Goal: Task Accomplishment & Management: Use online tool/utility

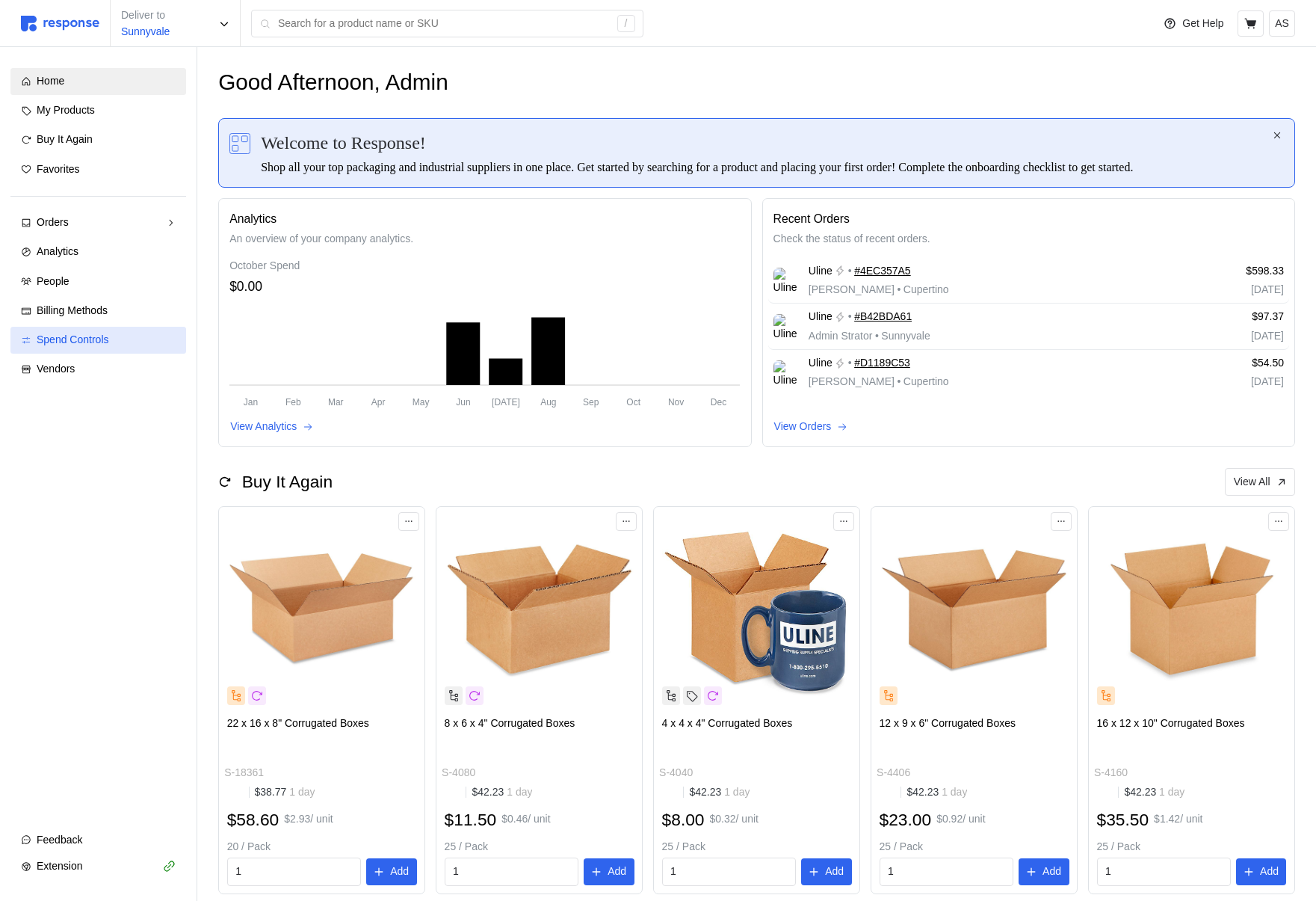
click at [128, 332] on div "Spend Controls" at bounding box center [106, 340] width 139 height 17
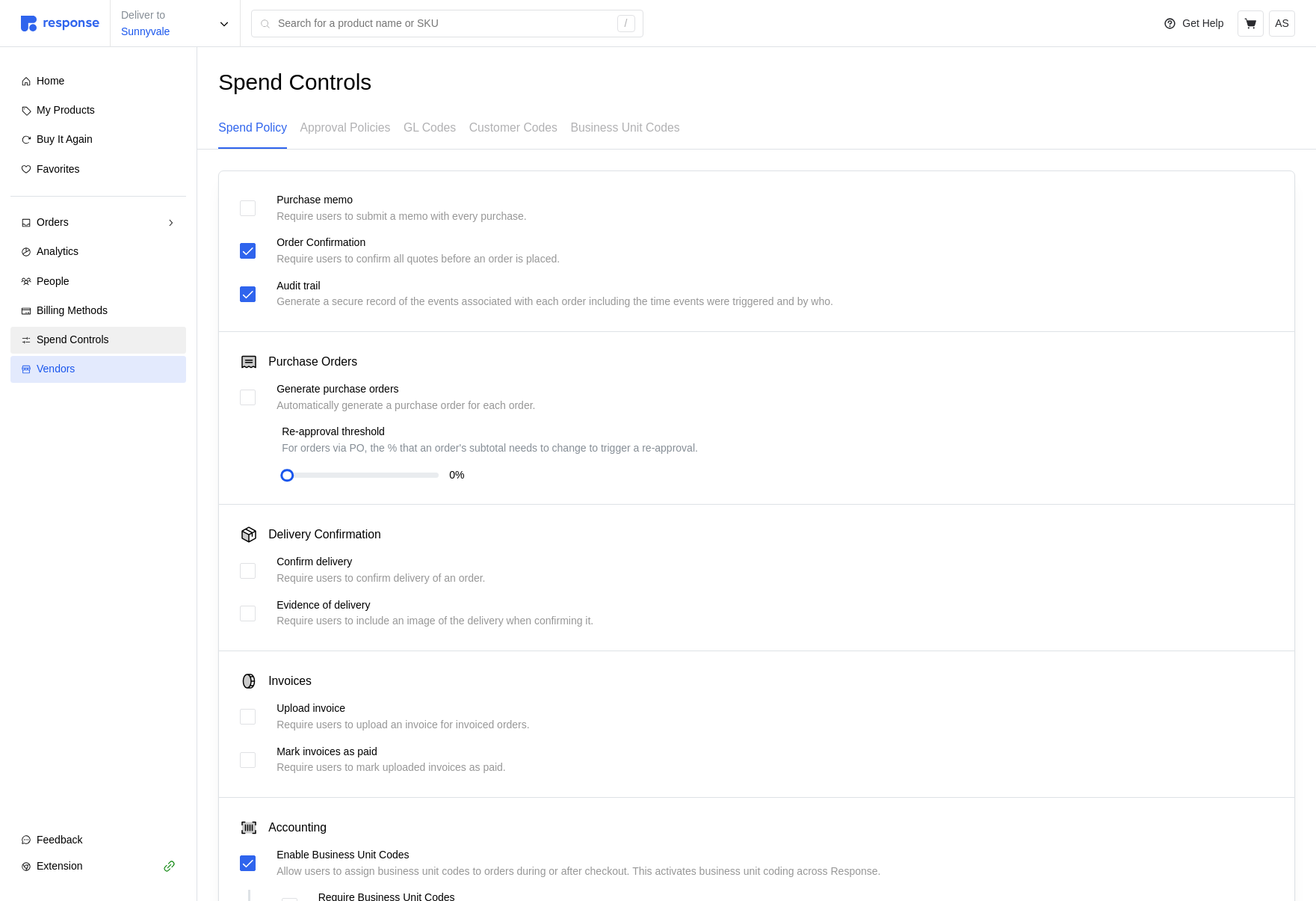
click at [111, 364] on div "Vendors" at bounding box center [106, 369] width 139 height 17
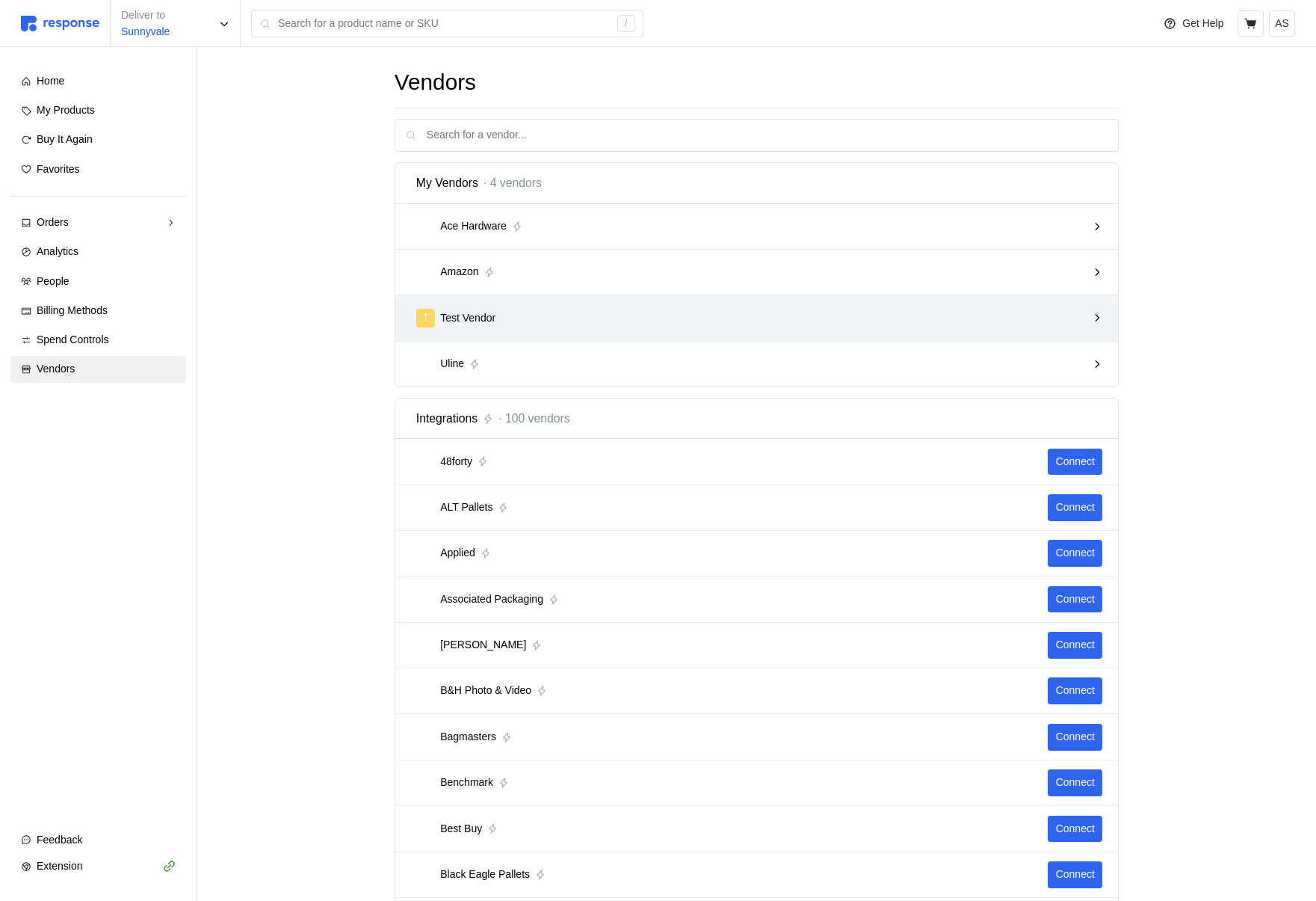
click at [523, 319] on div "T Test Vendor" at bounding box center [752, 318] width 671 height 19
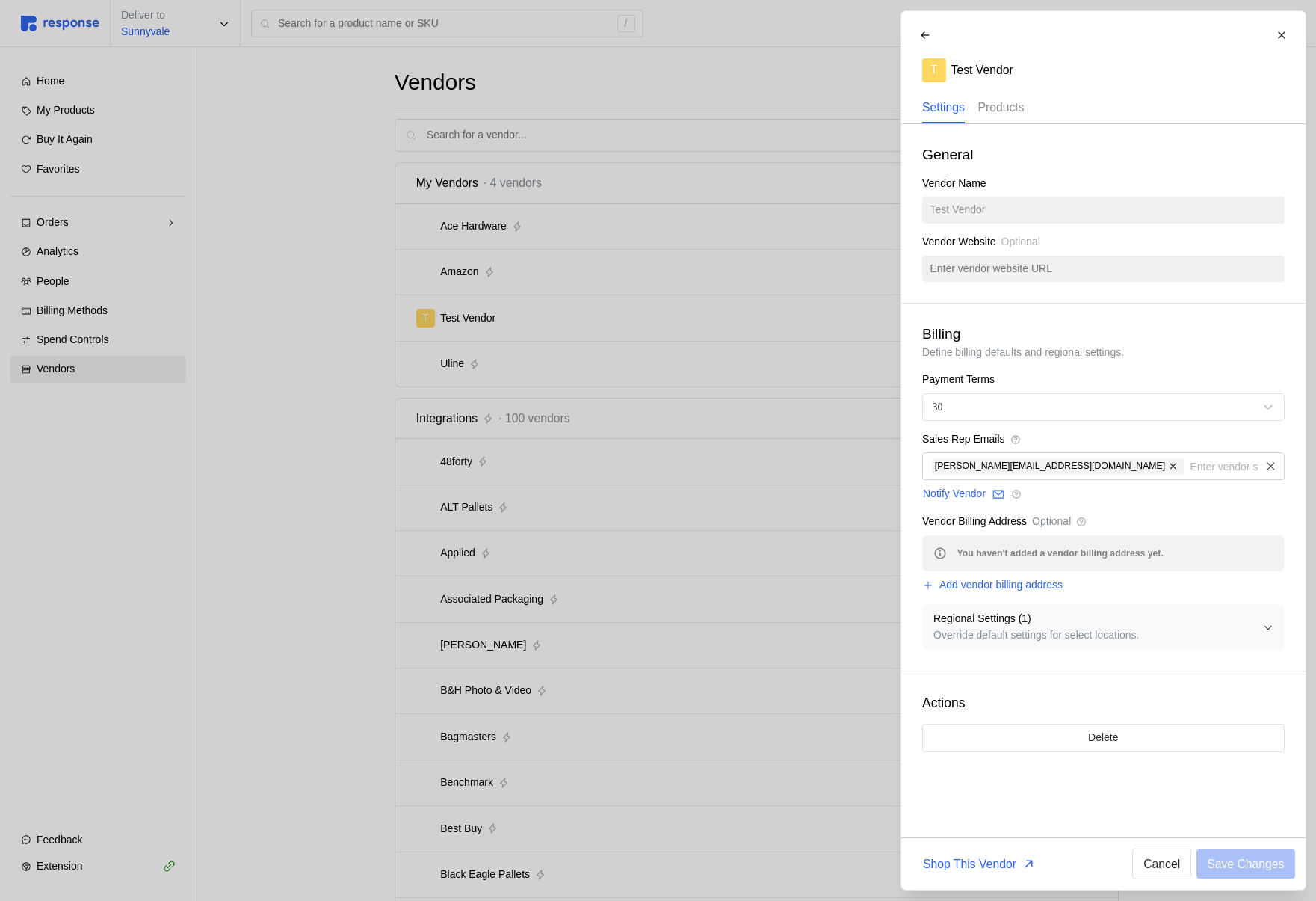
click at [1007, 111] on p "Products" at bounding box center [1001, 107] width 46 height 19
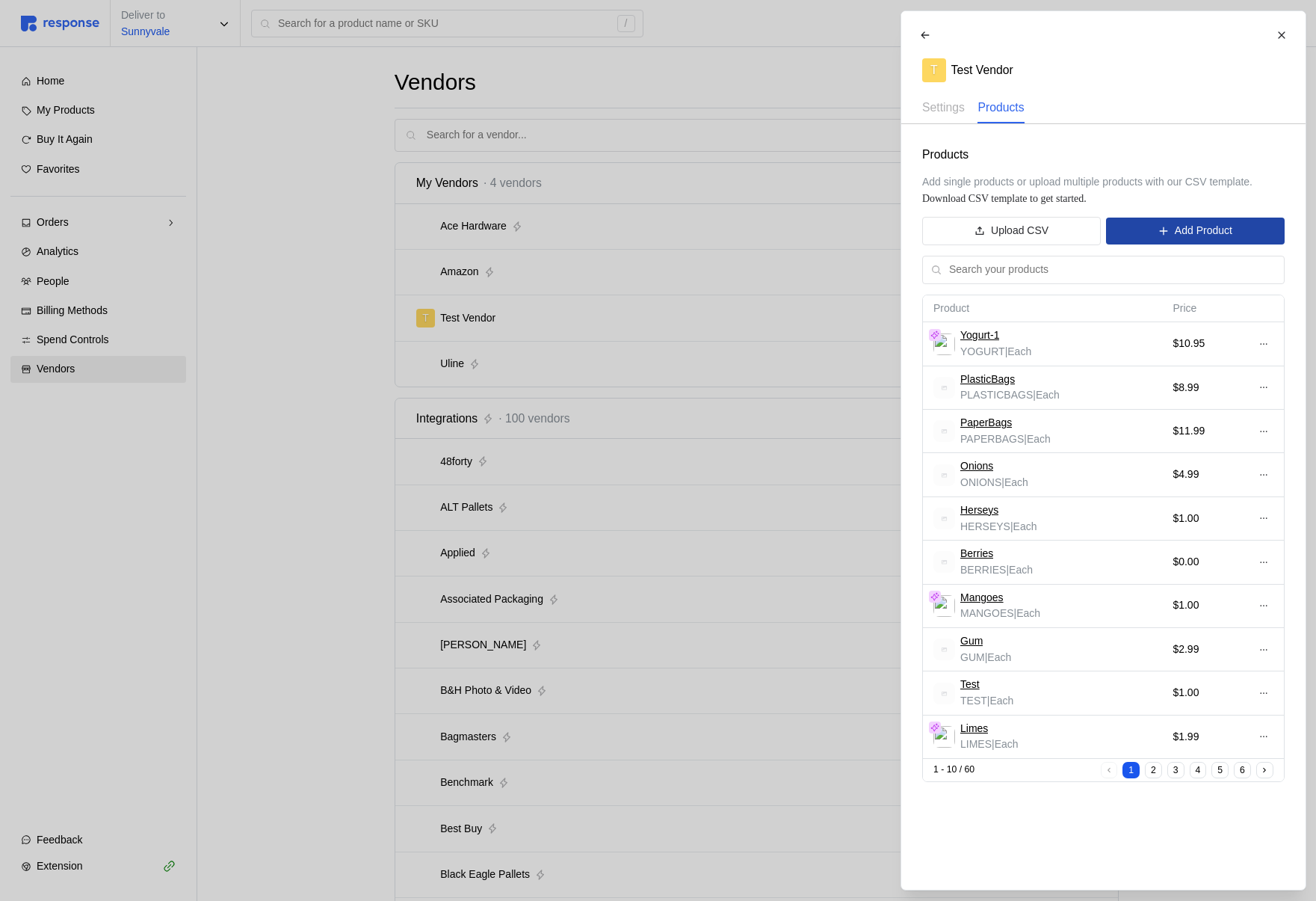
click at [1152, 232] on button "Add Product" at bounding box center [1194, 231] width 178 height 27
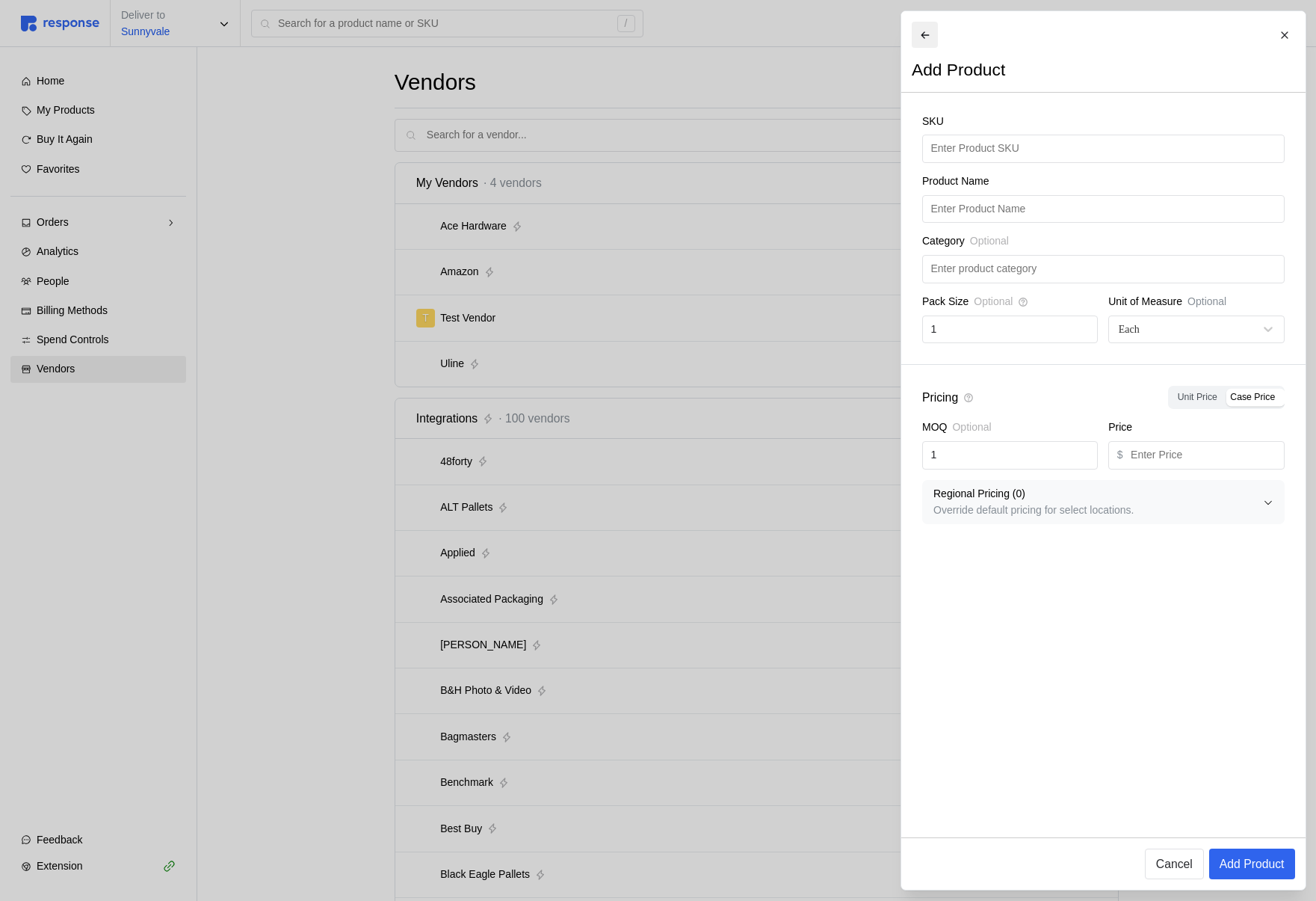
click at [930, 28] on button at bounding box center [925, 34] width 26 height 26
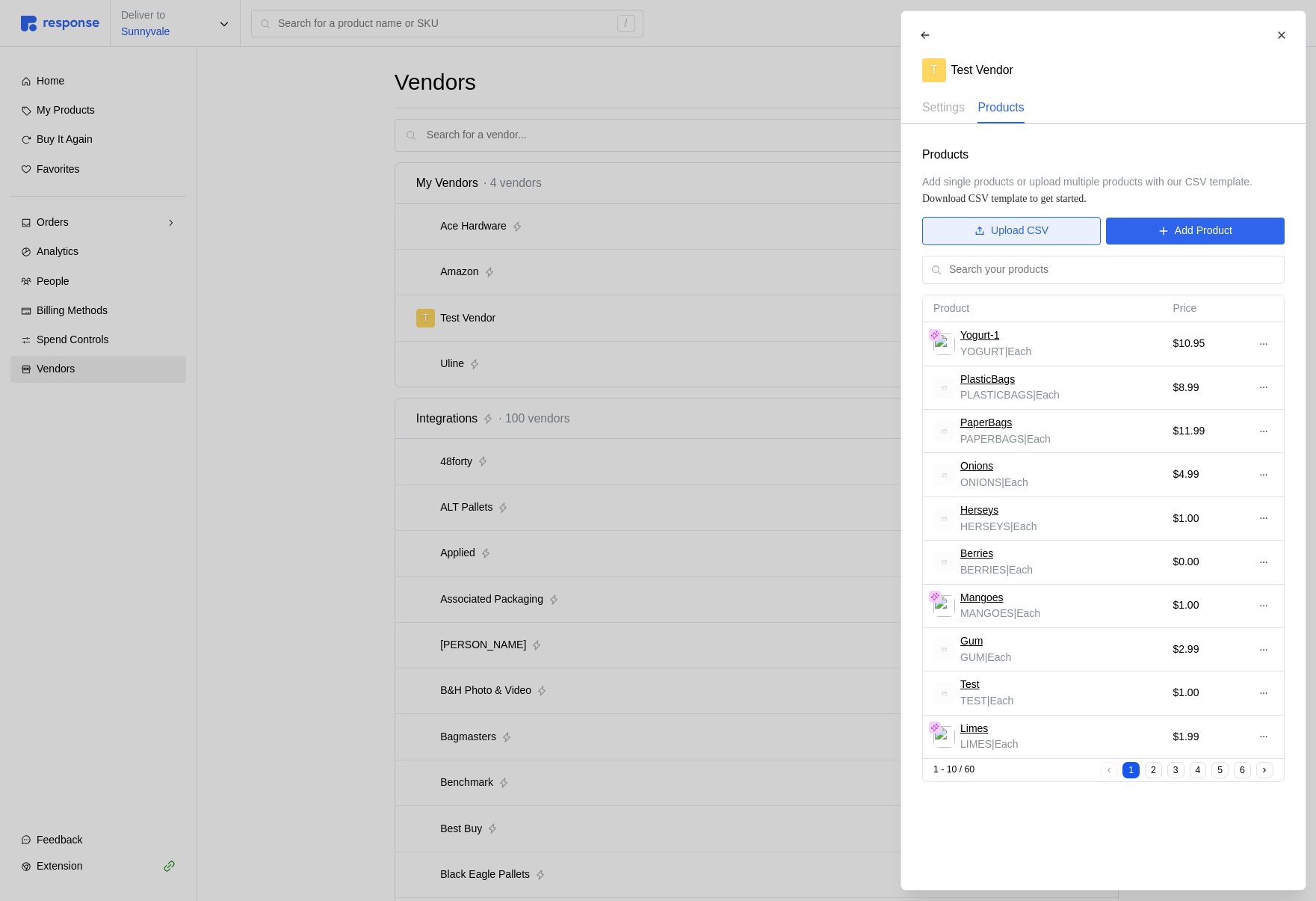
click at [994, 244] on button "Upload CSV" at bounding box center [1011, 231] width 178 height 29
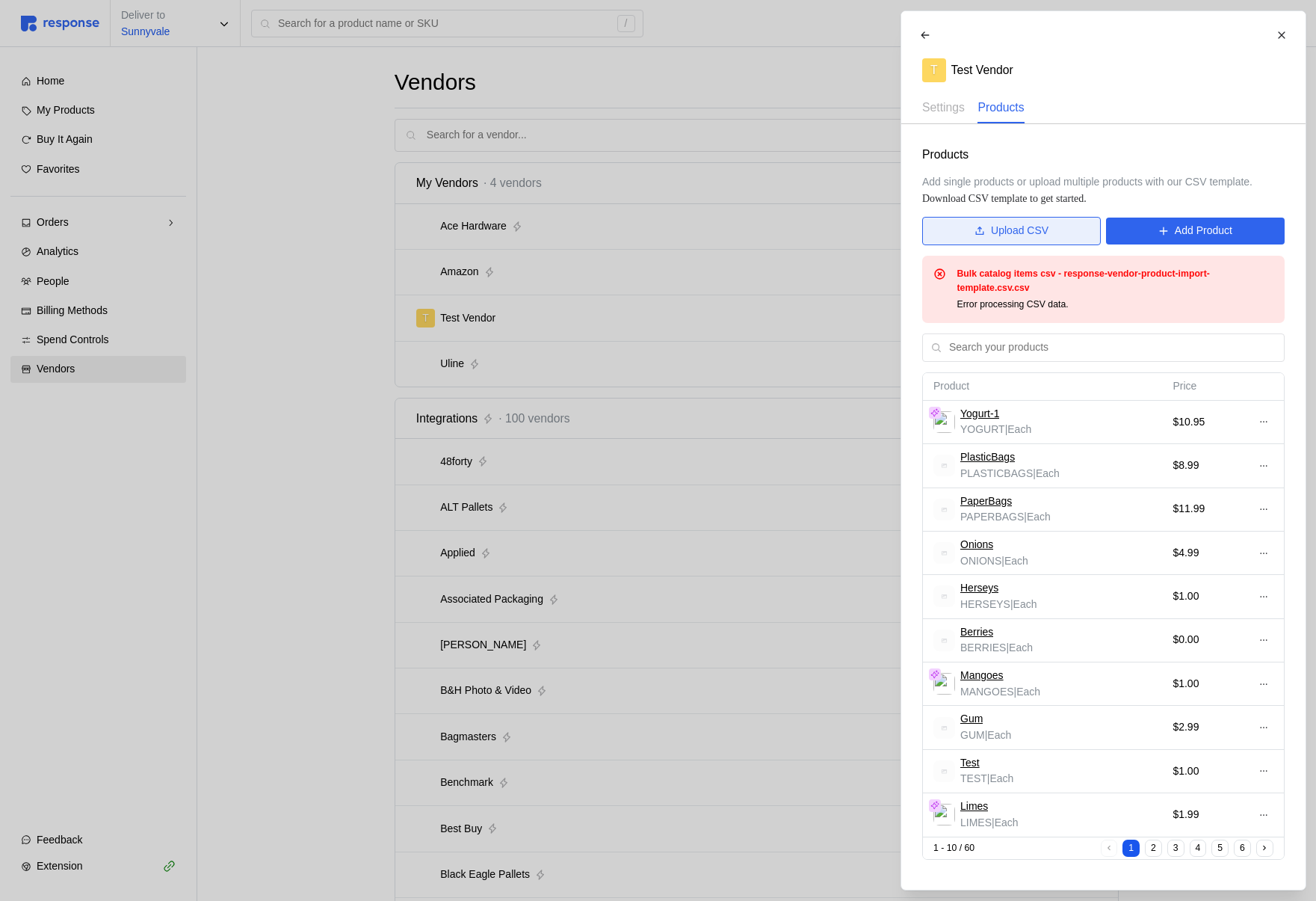
click at [1018, 230] on p "Upload CSV" at bounding box center [1020, 232] width 58 height 17
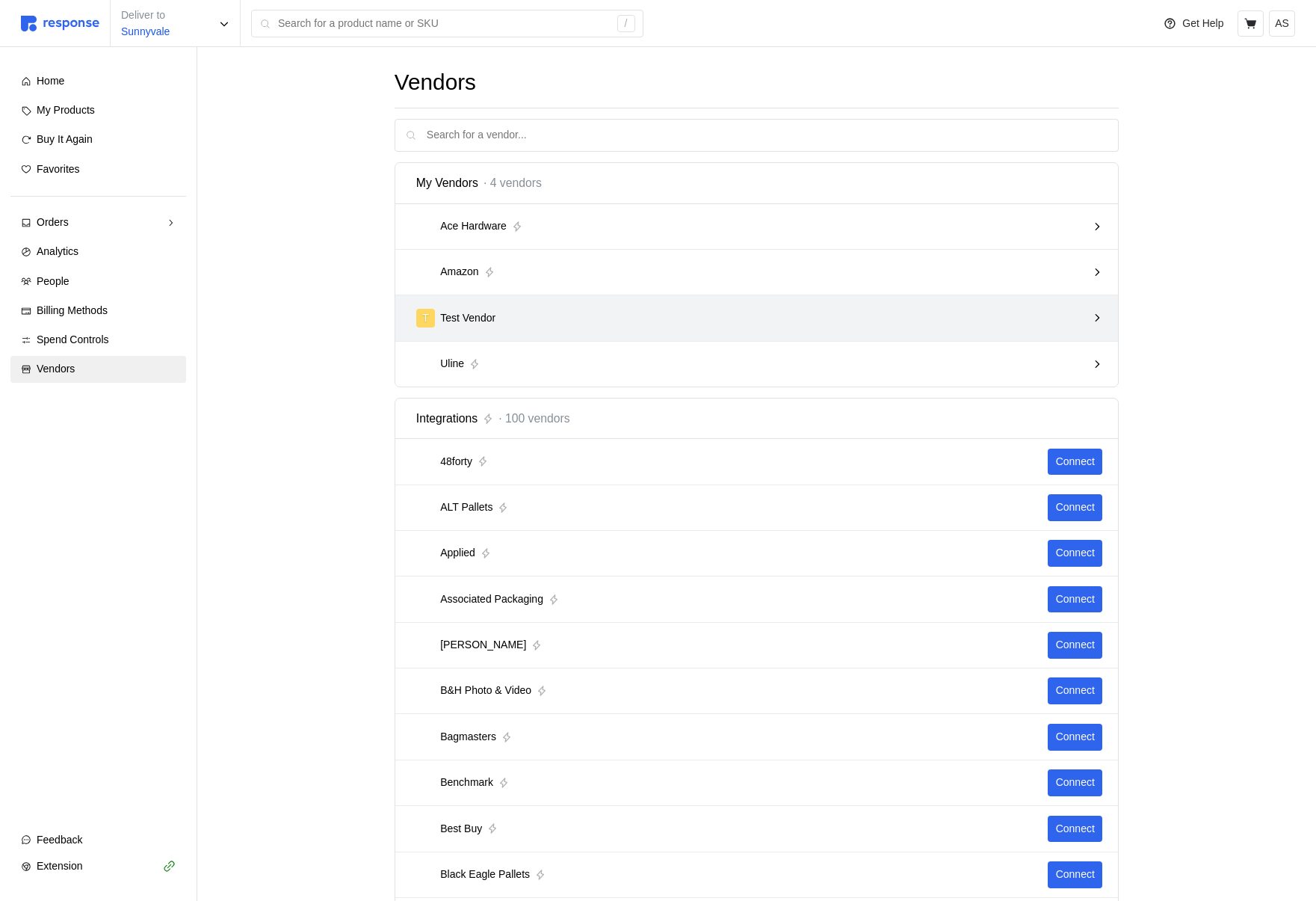
click at [590, 326] on div "T Test Vendor" at bounding box center [752, 318] width 671 height 19
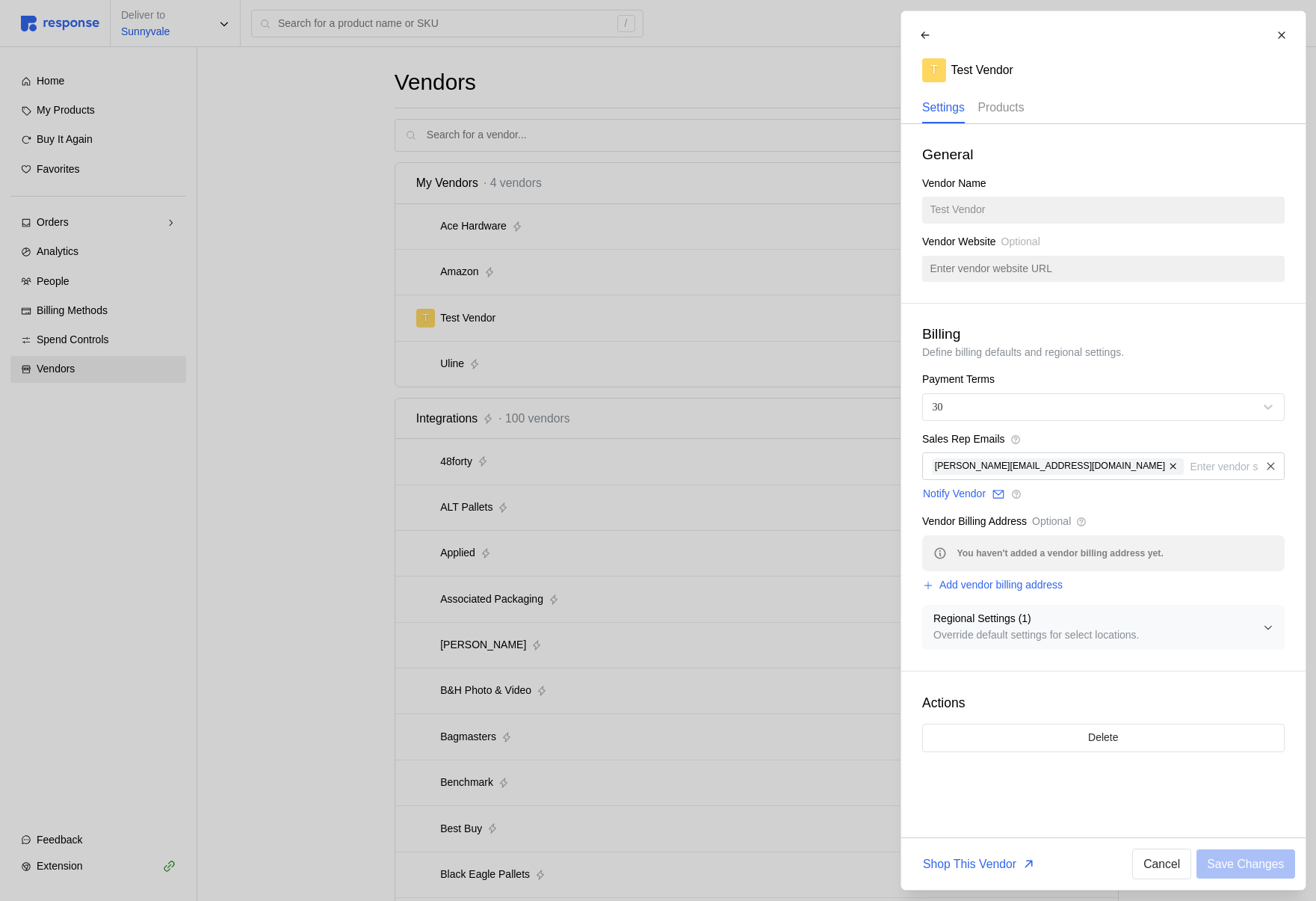
click at [1004, 107] on p "Products" at bounding box center [1001, 107] width 46 height 19
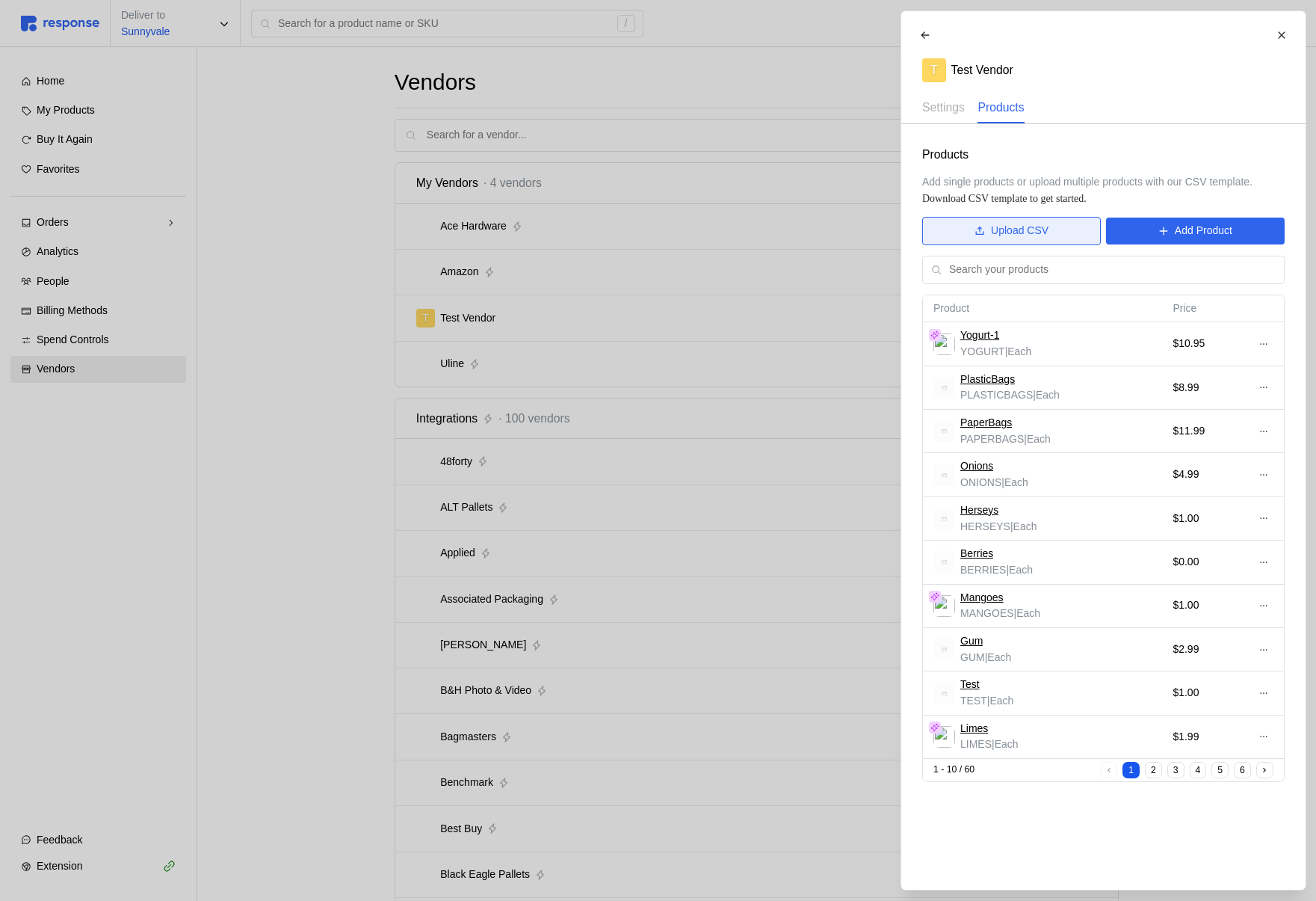
click at [993, 227] on p "Upload CSV" at bounding box center [1020, 232] width 58 height 17
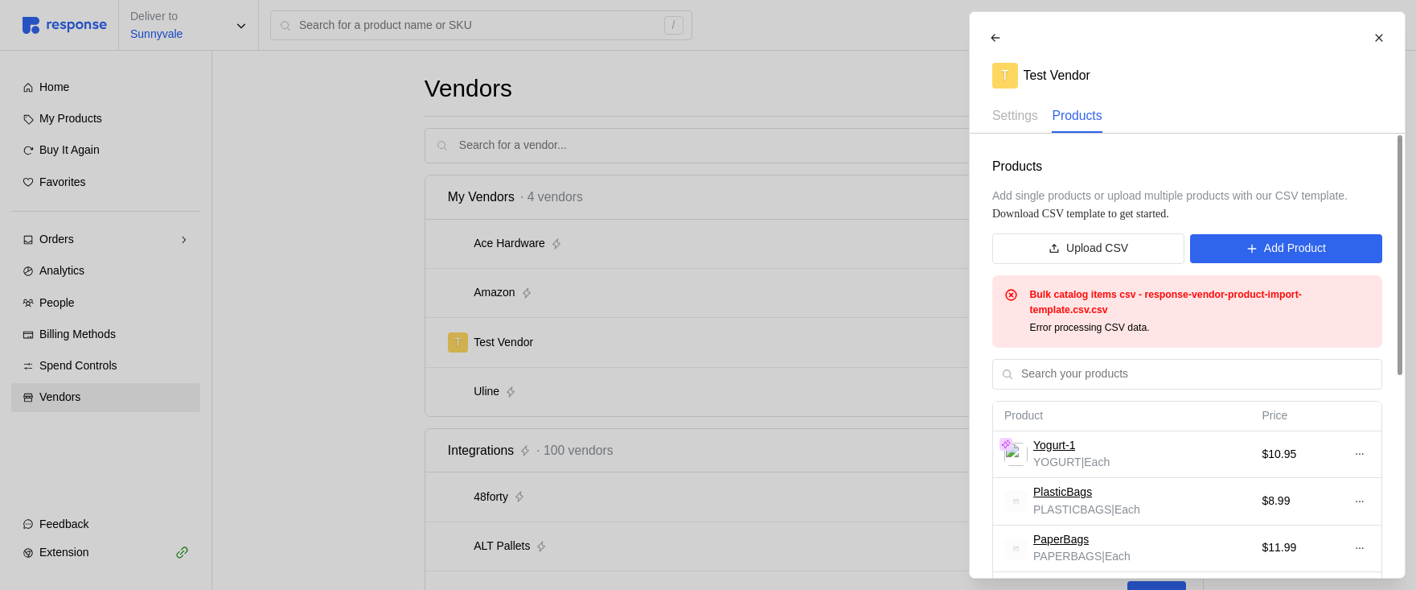
click at [483, 341] on div at bounding box center [708, 295] width 1416 height 590
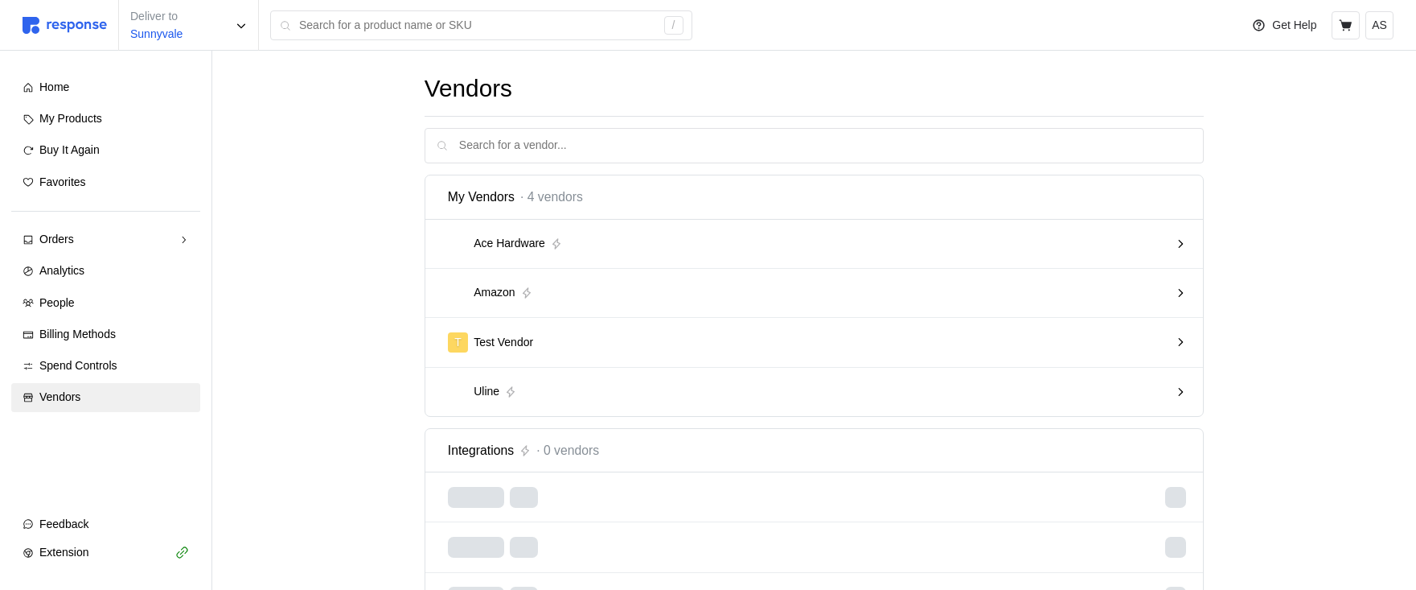
click at [803, 329] on div "T Test Vendor" at bounding box center [808, 342] width 733 height 31
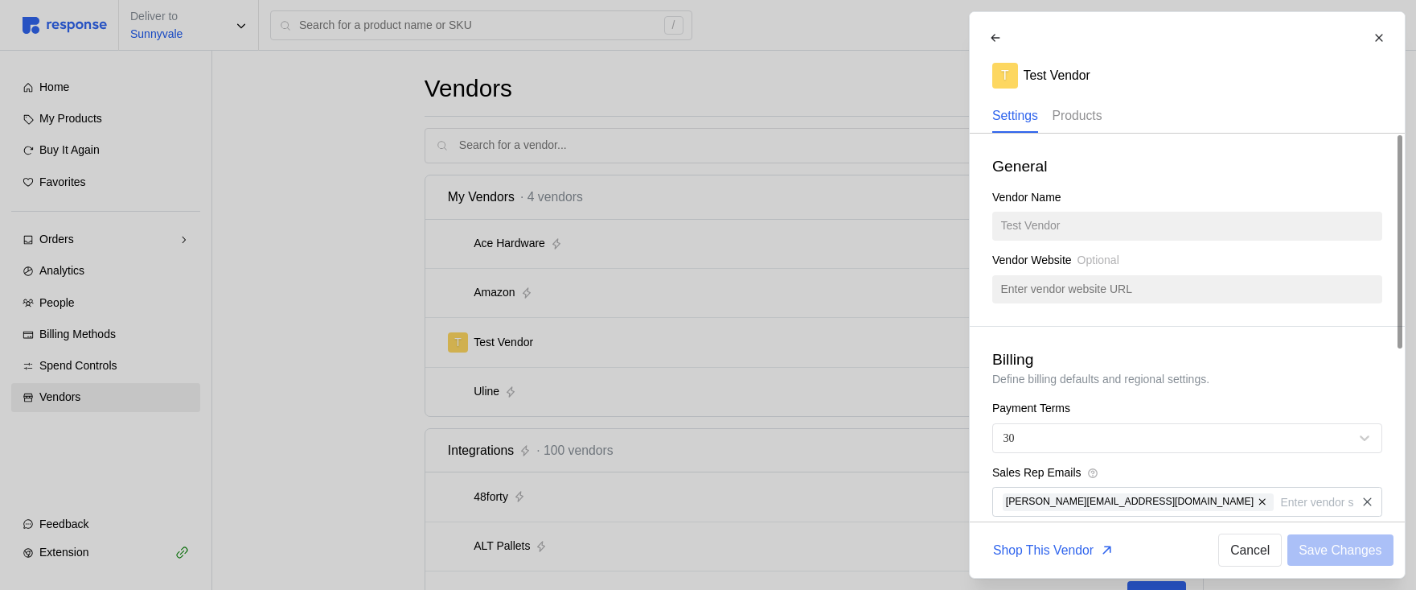
click at [1081, 116] on p "Products" at bounding box center [1077, 115] width 50 height 20
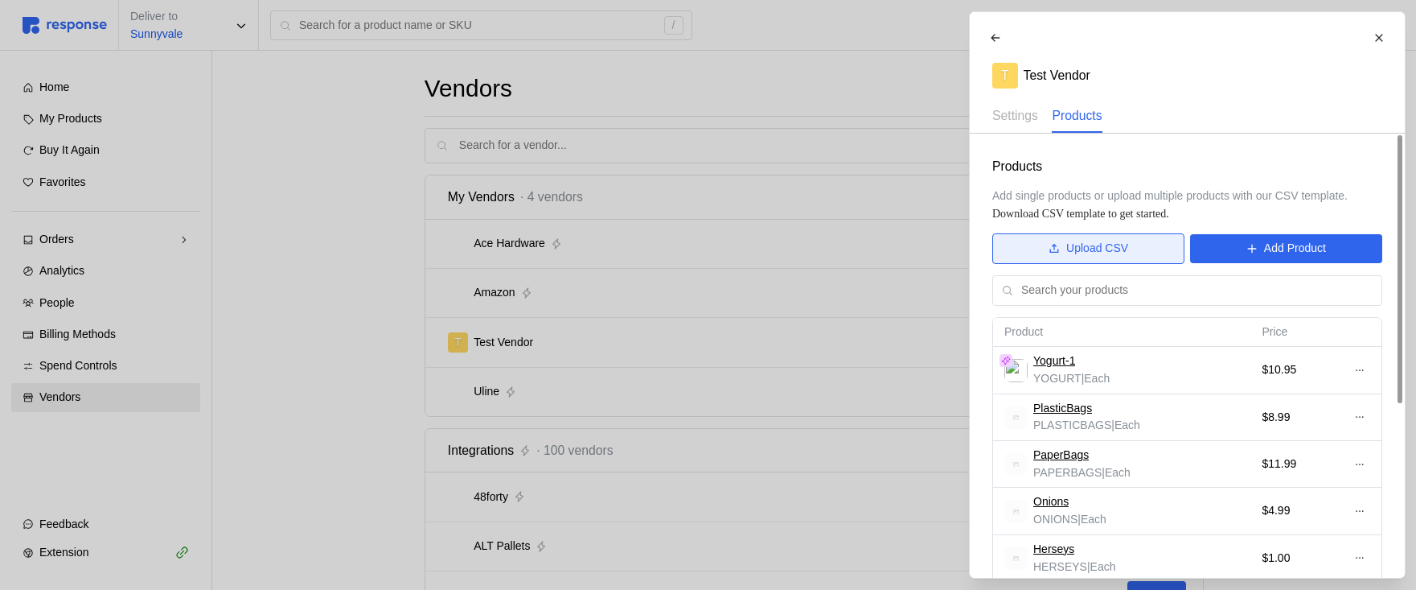
click at [1074, 245] on p "Upload CSV" at bounding box center [1097, 249] width 62 height 18
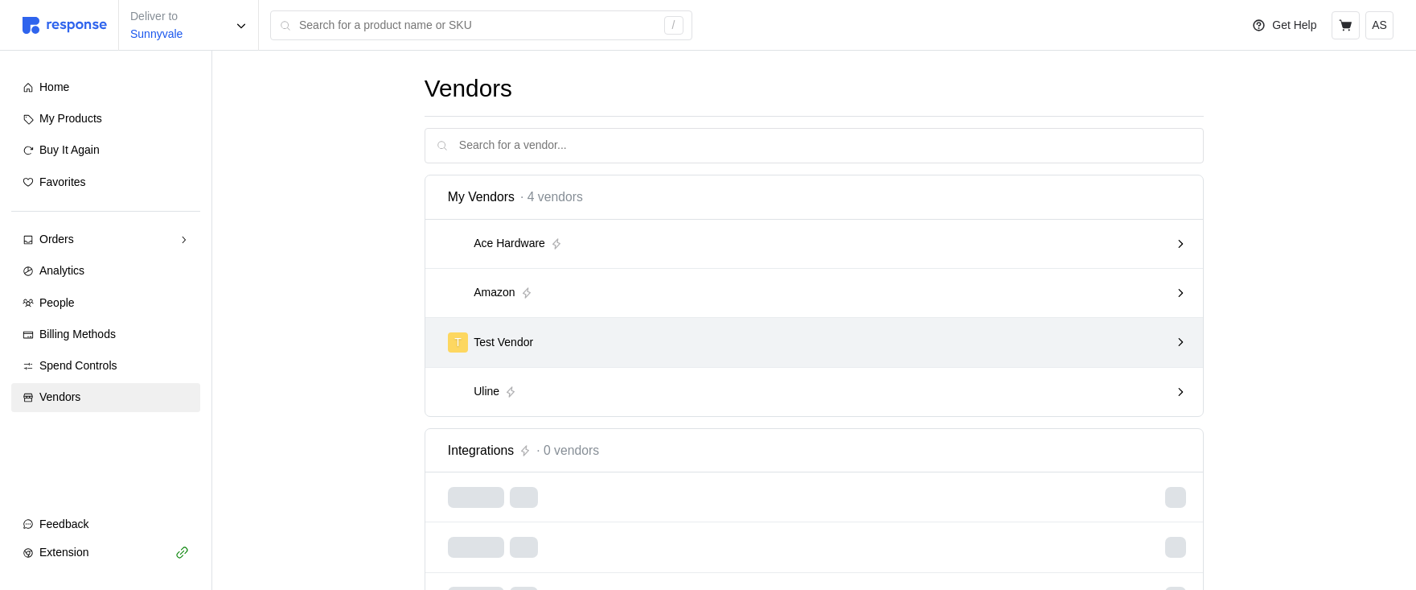
click at [746, 343] on div "T Test Vendor" at bounding box center [809, 342] width 722 height 20
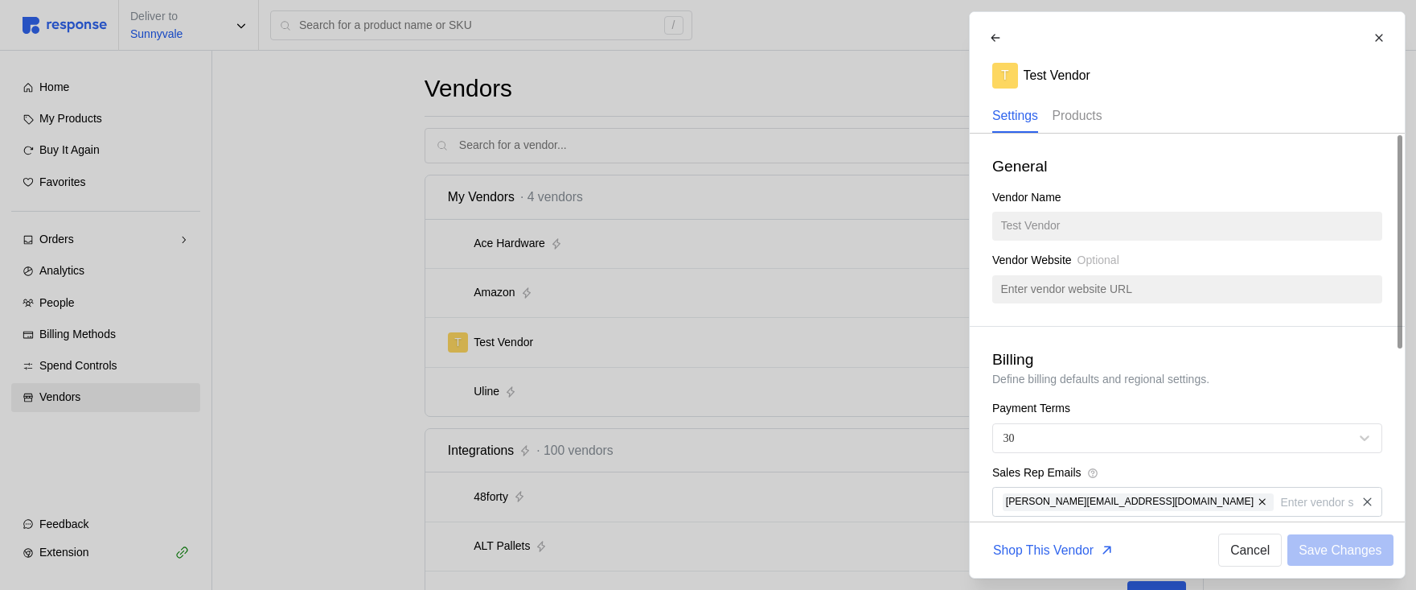
click at [1085, 121] on p "Products" at bounding box center [1077, 115] width 50 height 20
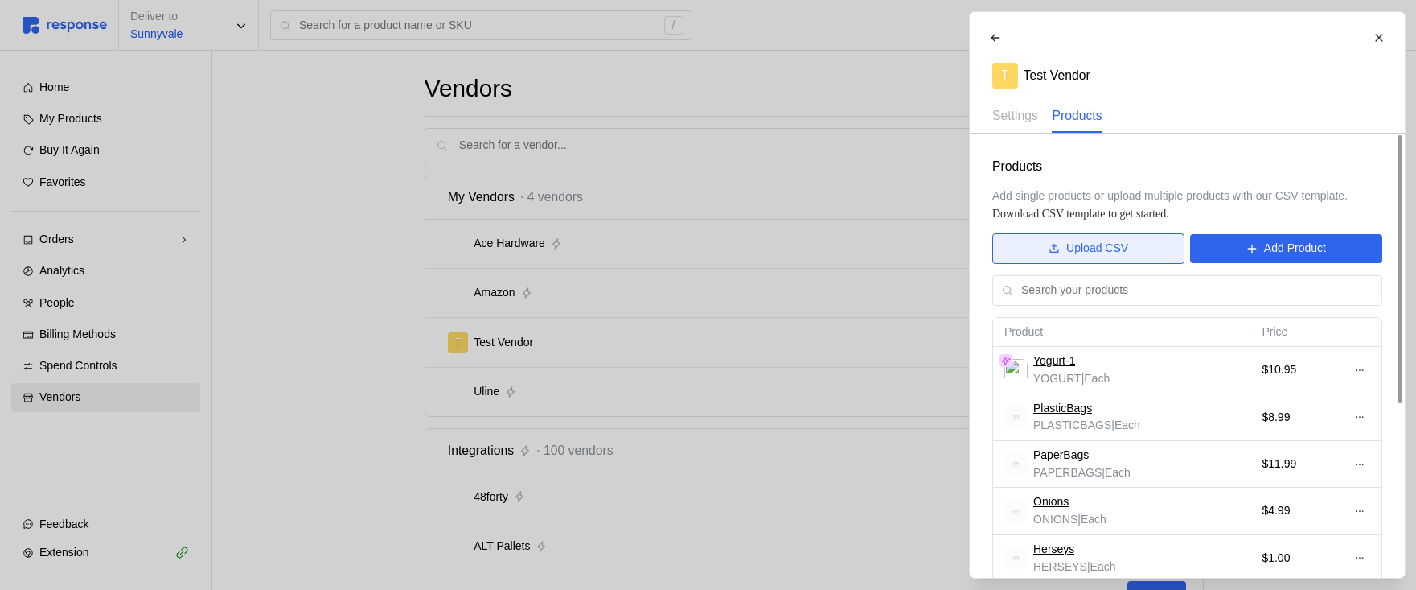
click at [1053, 241] on button "Upload CSV" at bounding box center [1088, 248] width 192 height 31
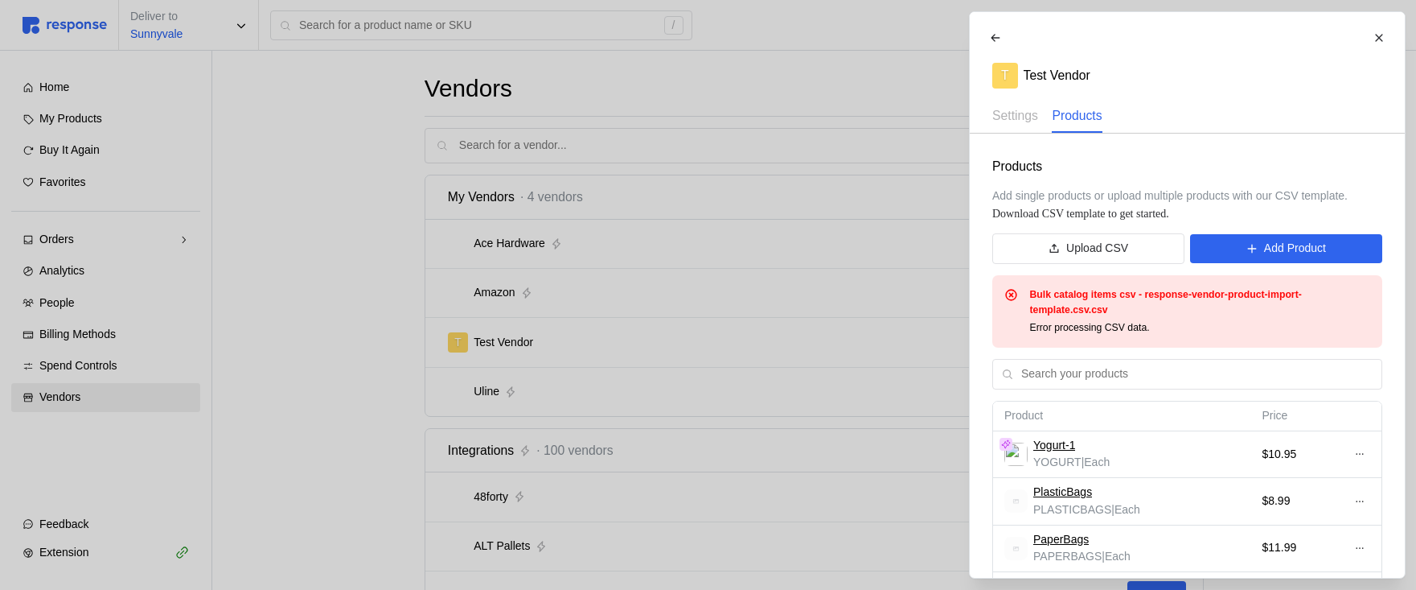
click at [291, 187] on div at bounding box center [708, 295] width 1416 height 590
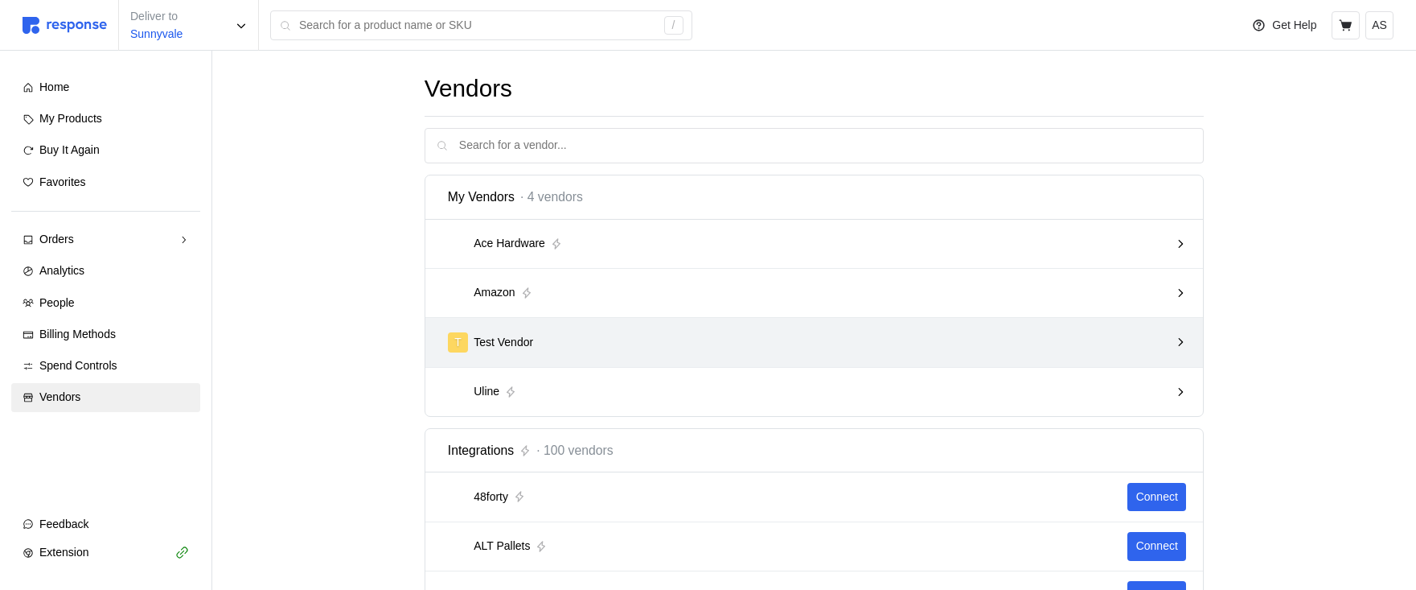
click at [743, 345] on div "T Test Vendor" at bounding box center [809, 342] width 722 height 20
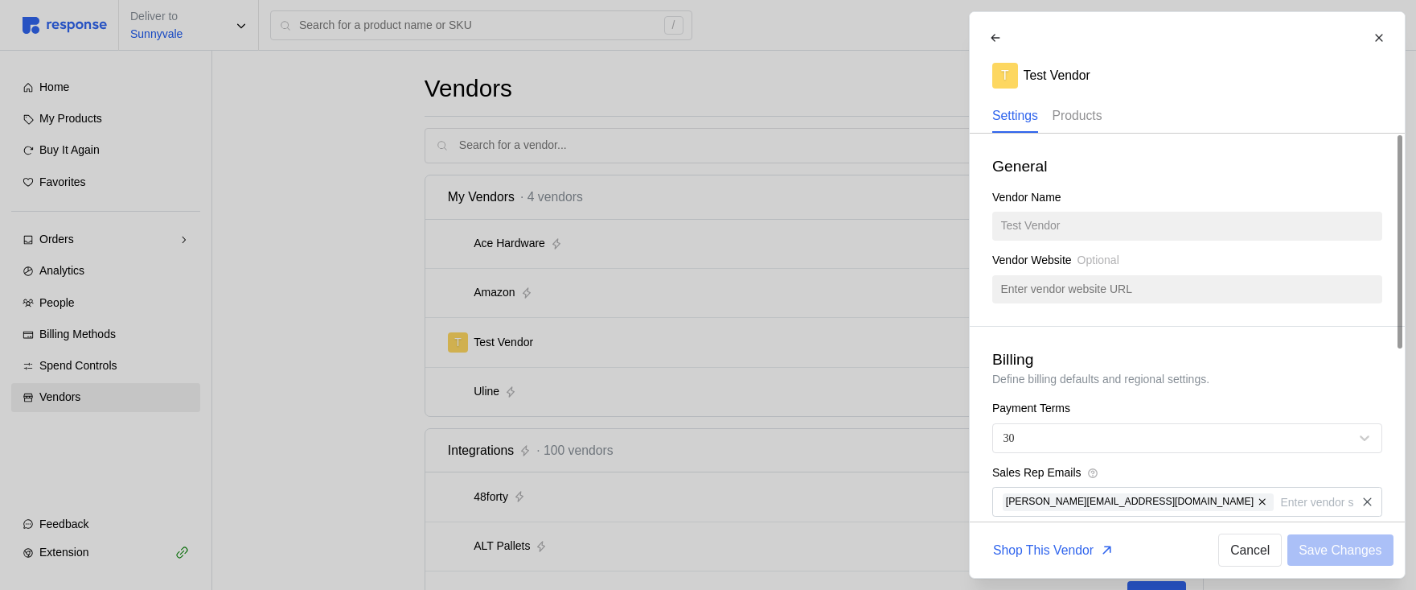
click at [1090, 120] on p "Products" at bounding box center [1077, 115] width 50 height 20
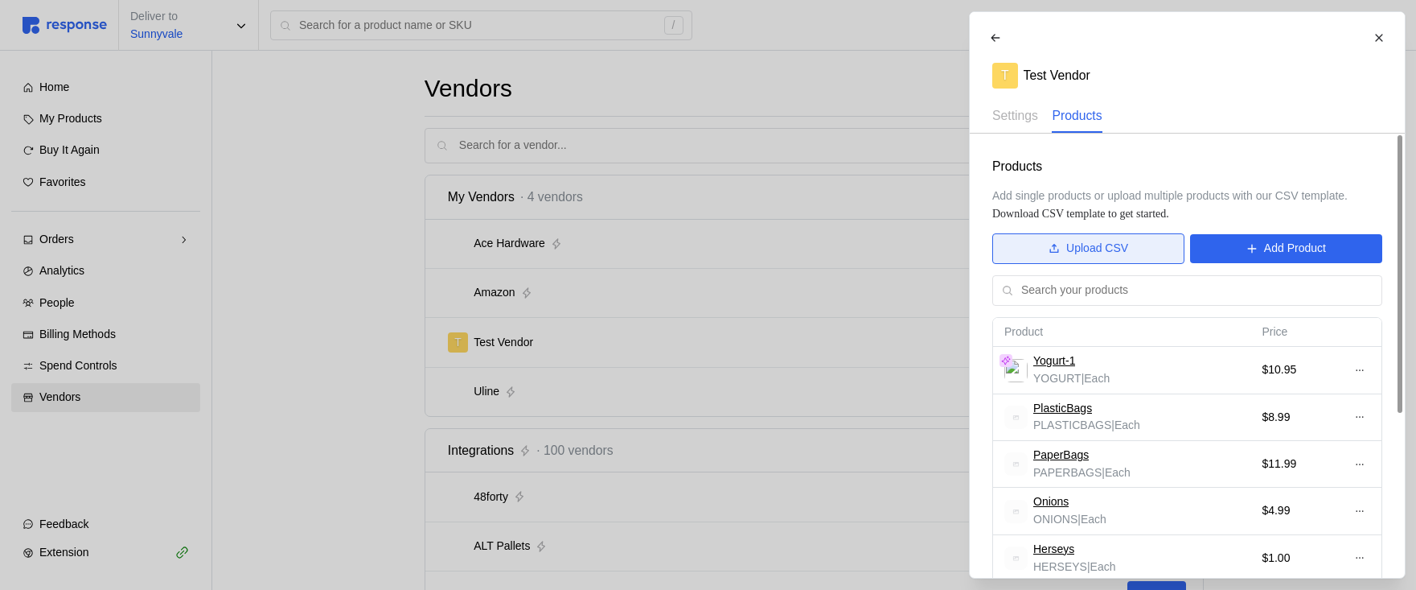
click at [1068, 254] on p "Upload CSV" at bounding box center [1097, 249] width 62 height 18
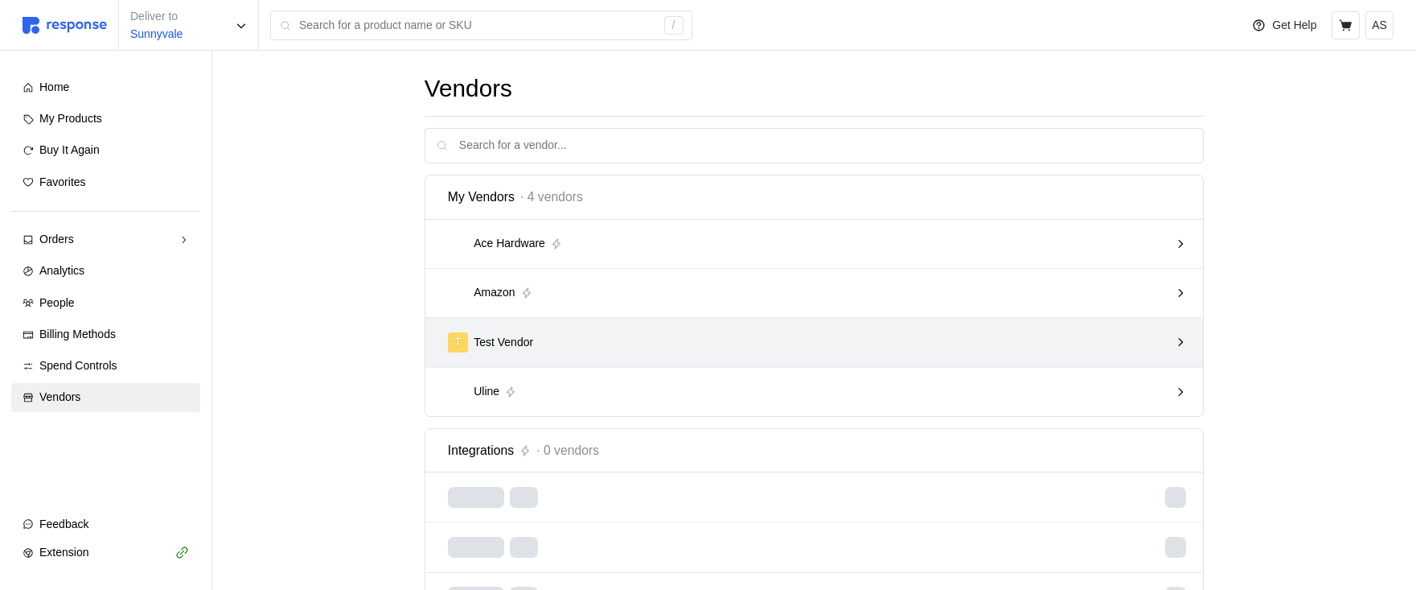
click at [860, 335] on div "T Test Vendor" at bounding box center [809, 342] width 722 height 20
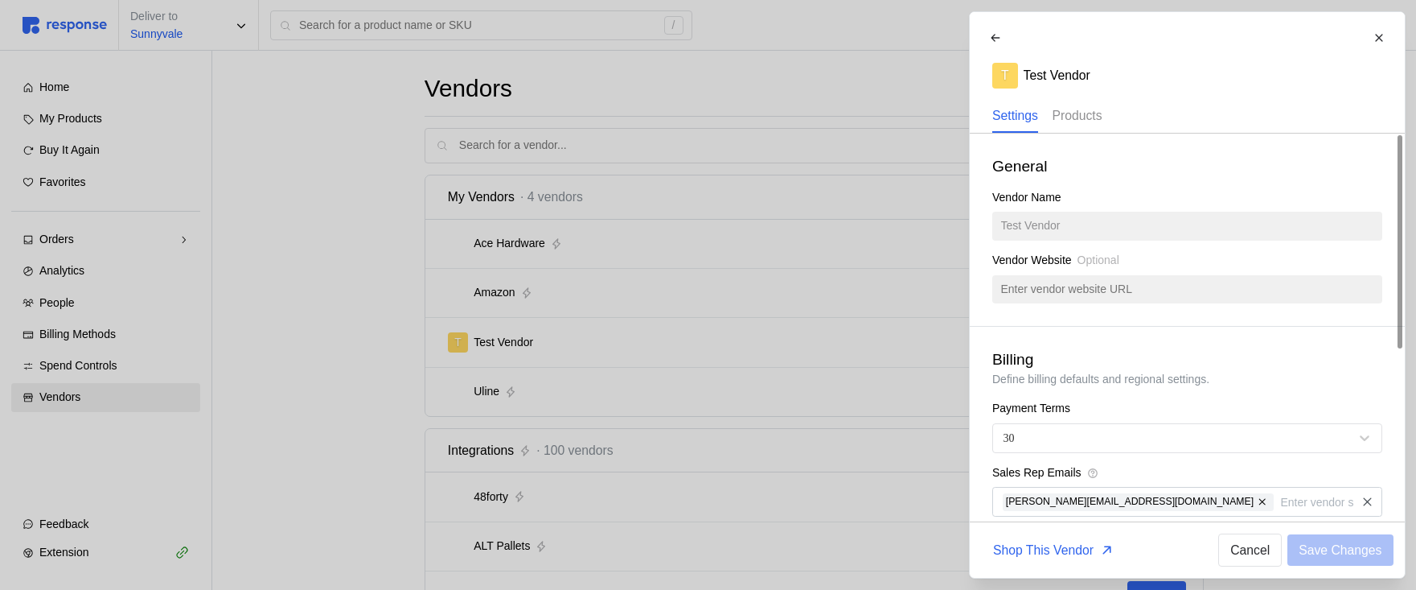
click at [1079, 116] on p "Products" at bounding box center [1077, 115] width 50 height 20
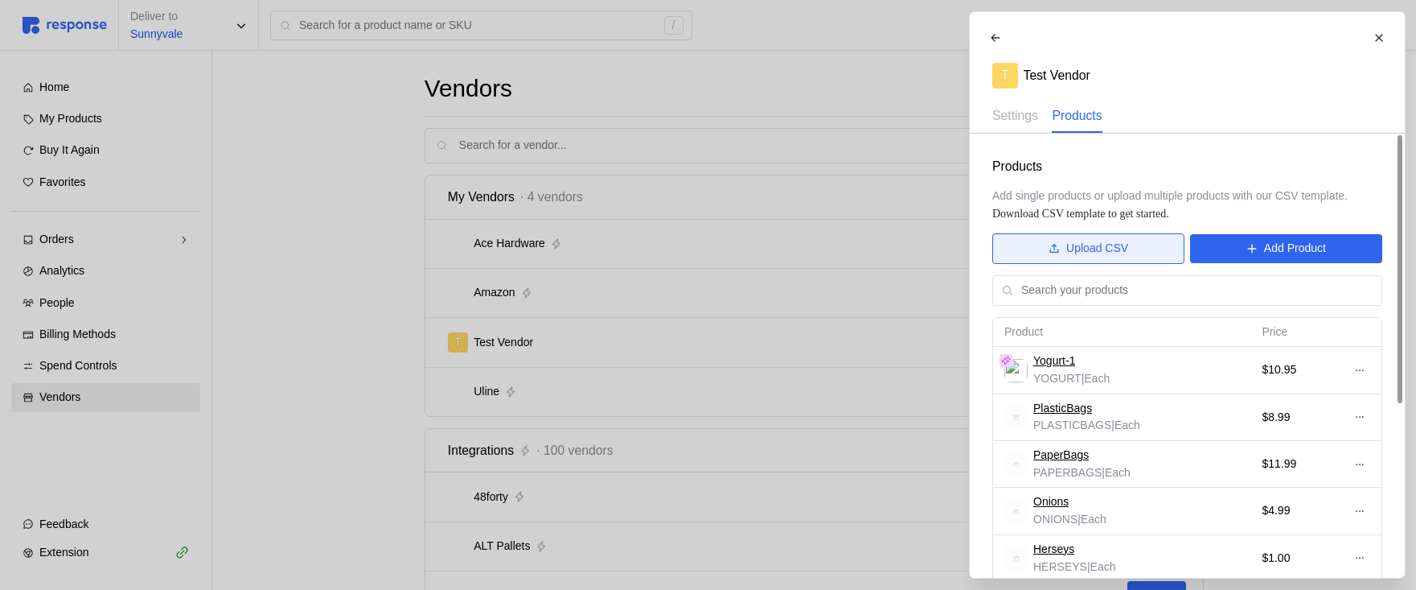
click at [1118, 249] on p "Upload CSV" at bounding box center [1097, 249] width 62 height 18
click at [1351, 364] on button at bounding box center [1359, 369] width 21 height 19
click at [1308, 396] on p "Edit" at bounding box center [1306, 404] width 103 height 18
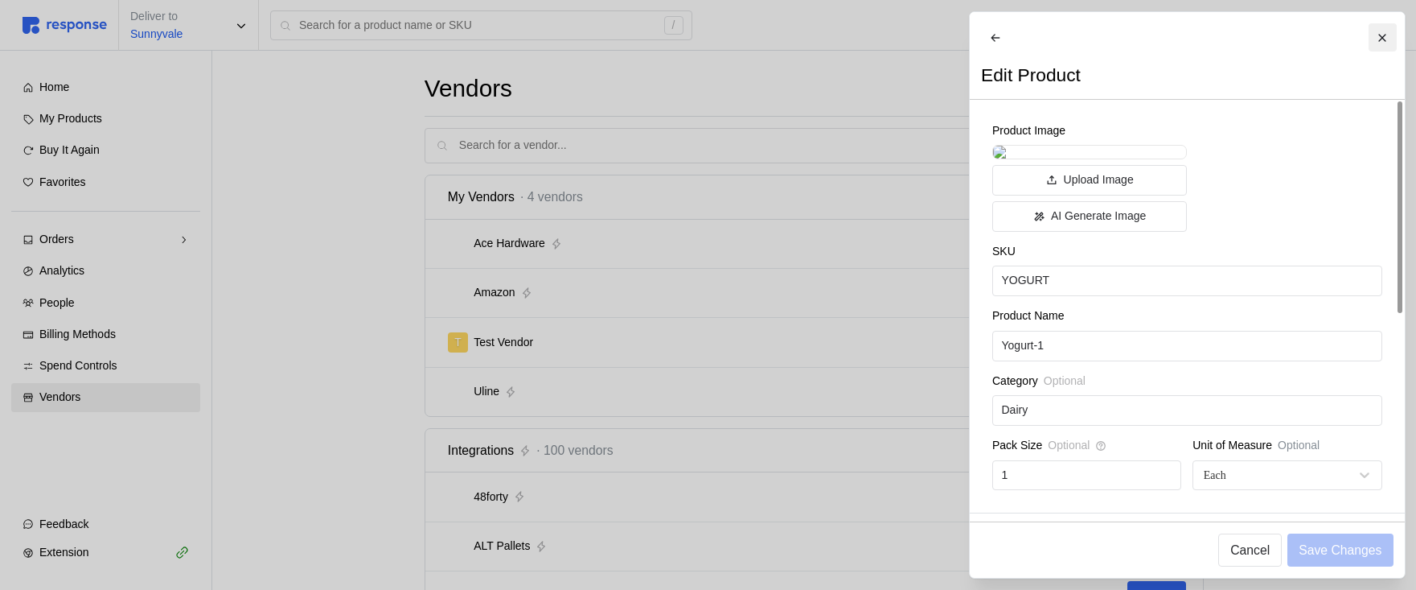
click at [1382, 36] on icon at bounding box center [1381, 37] width 7 height 7
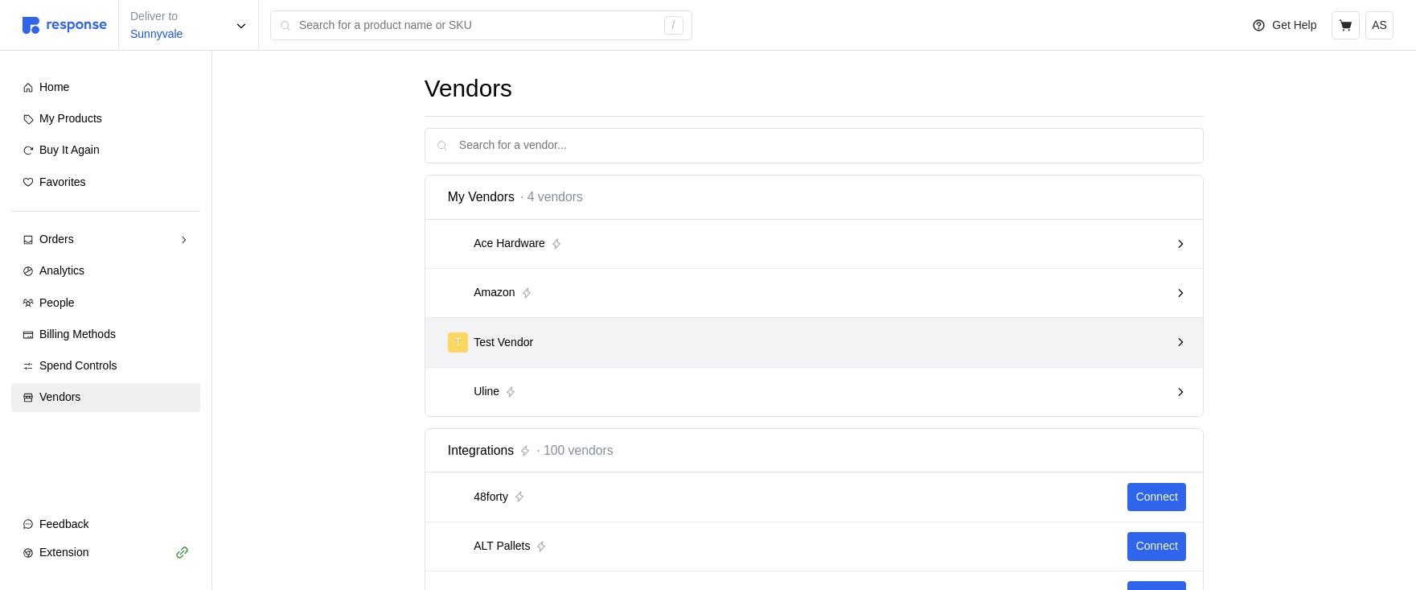
click at [1082, 327] on div "T Test Vendor" at bounding box center [808, 342] width 733 height 31
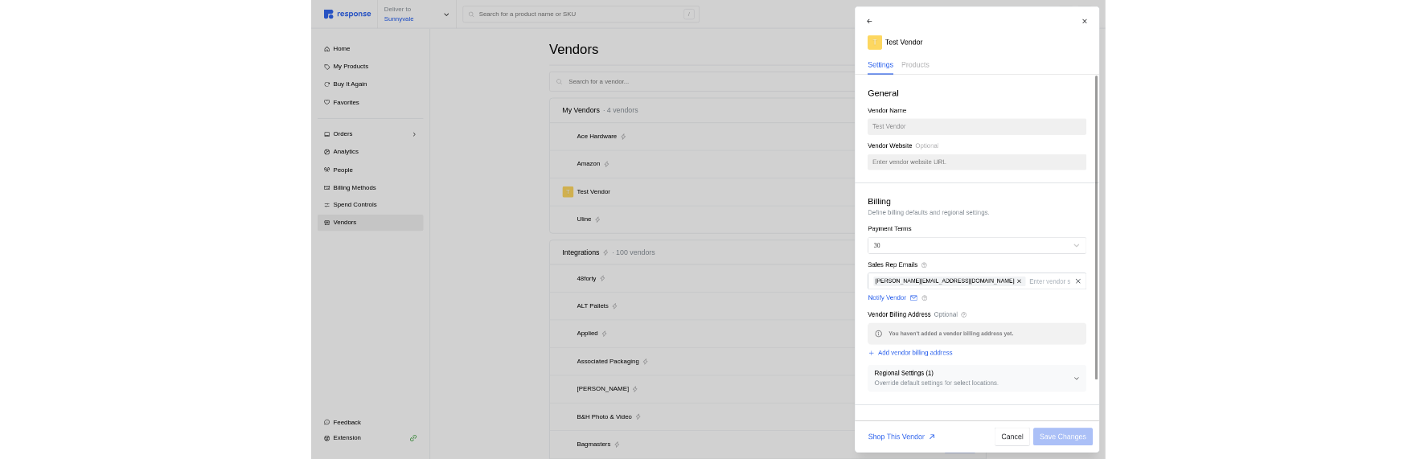
scroll to position [81, 0]
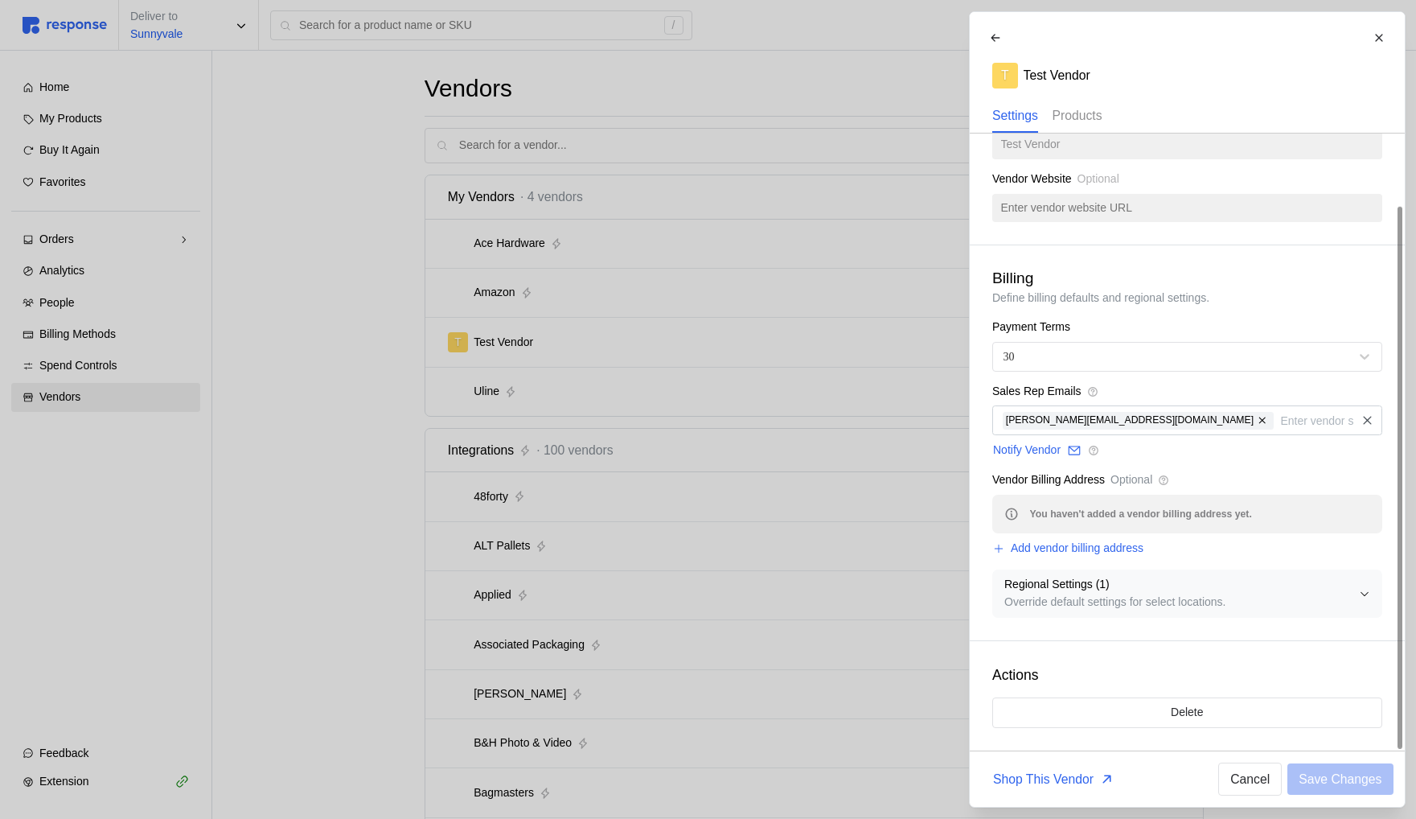
click at [1076, 112] on p "Products" at bounding box center [1077, 115] width 50 height 20
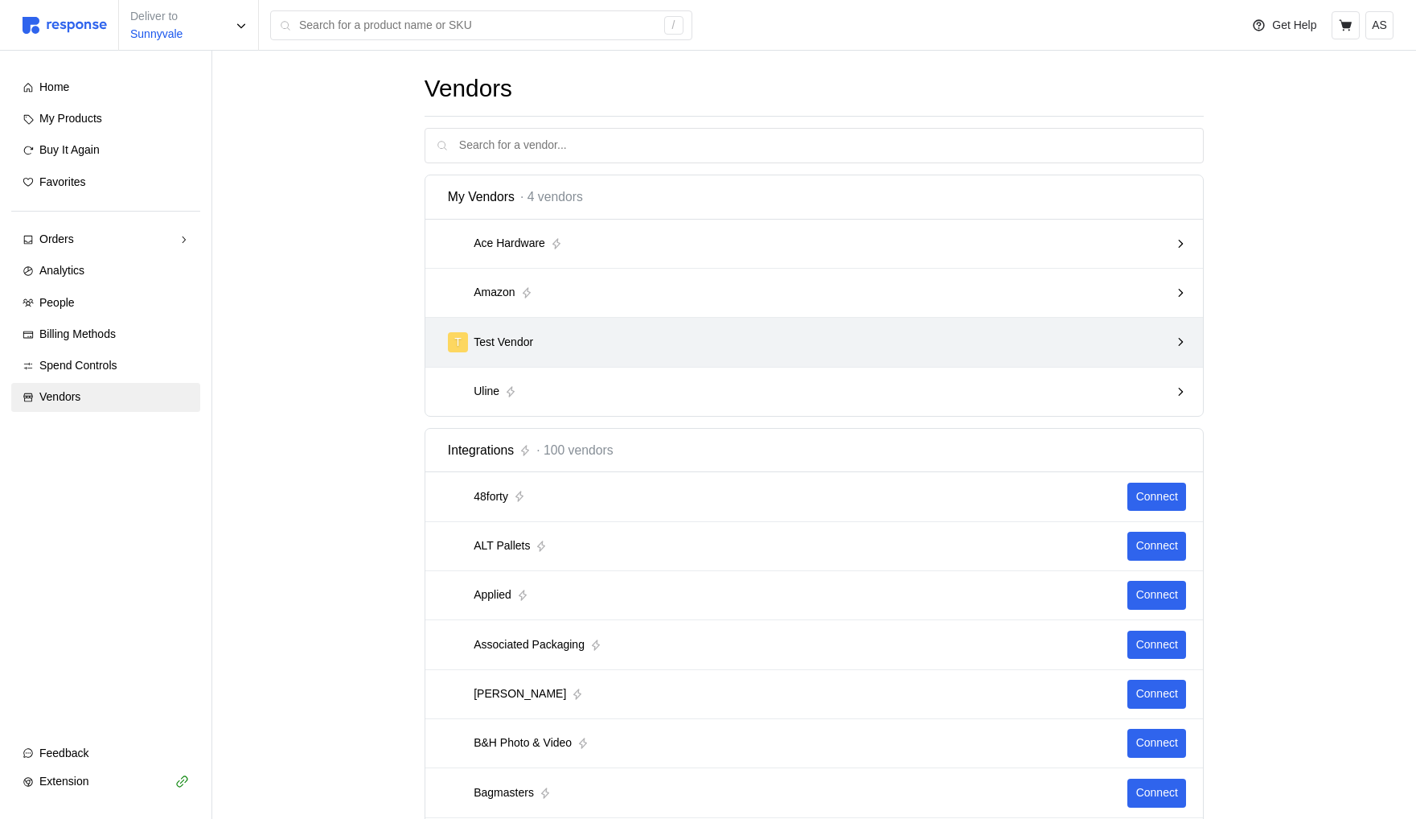
click at [556, 333] on div "T Test Vendor" at bounding box center [809, 342] width 722 height 20
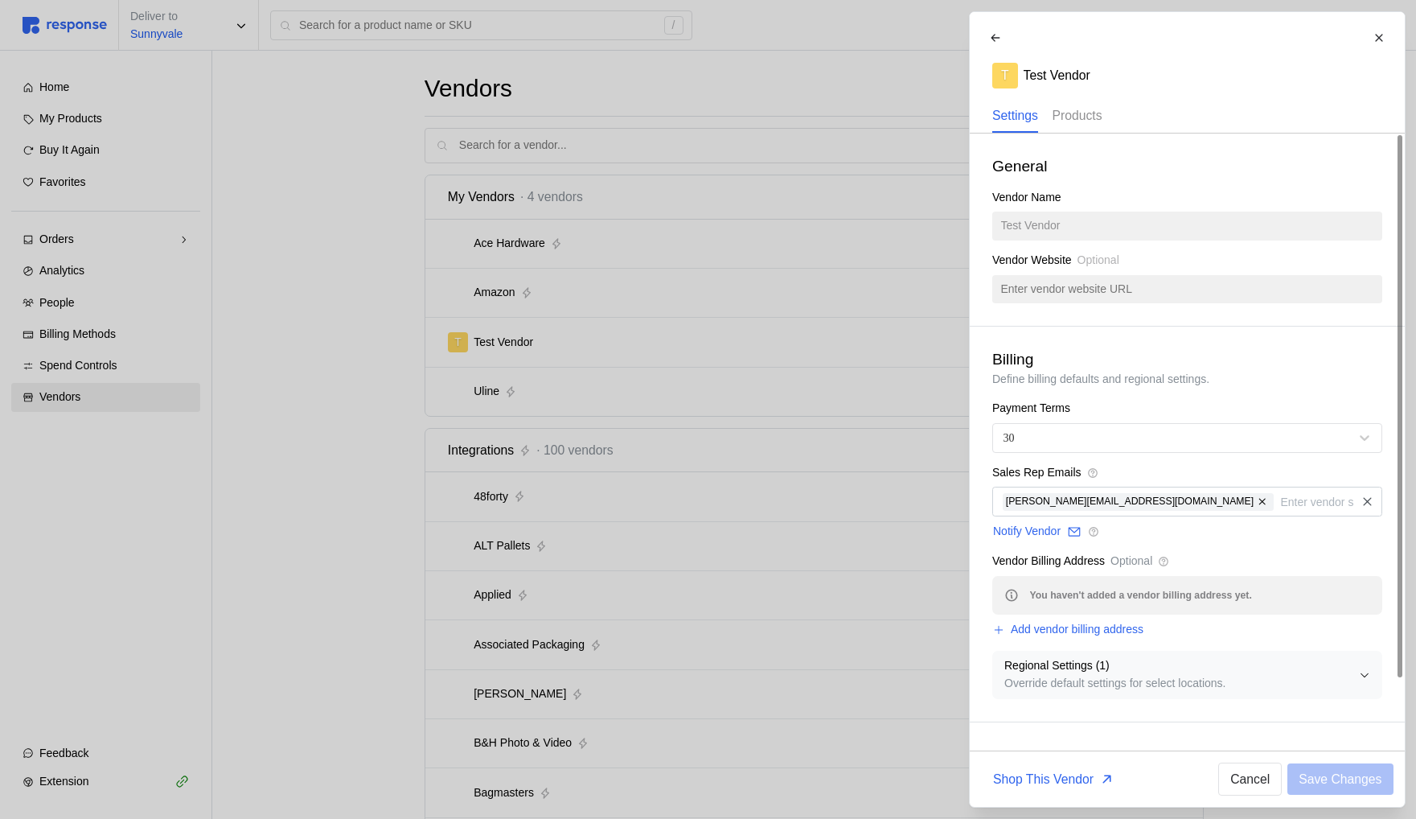
click at [1072, 118] on p "Products" at bounding box center [1077, 115] width 50 height 20
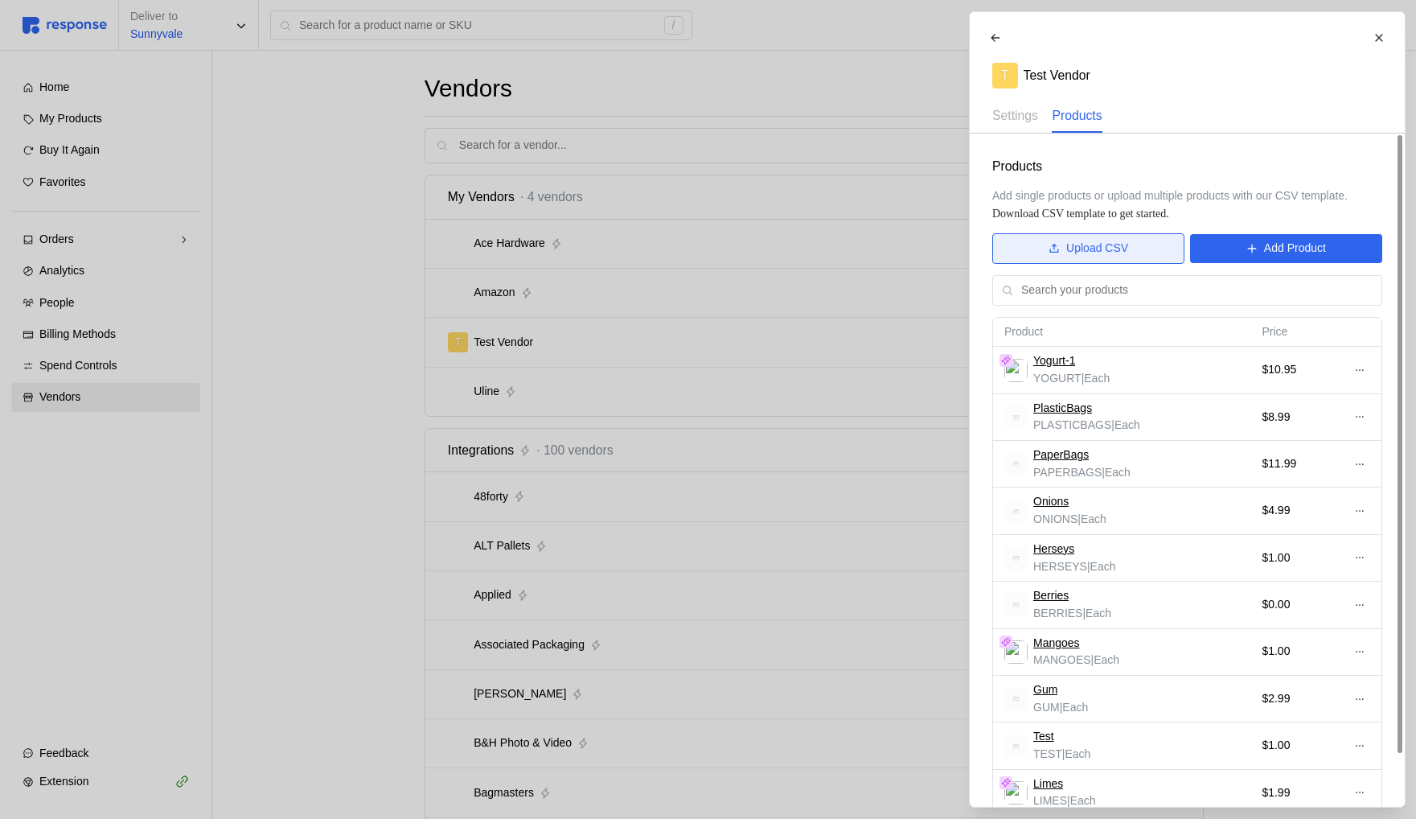
click at [1057, 251] on icon at bounding box center [1054, 248] width 11 height 11
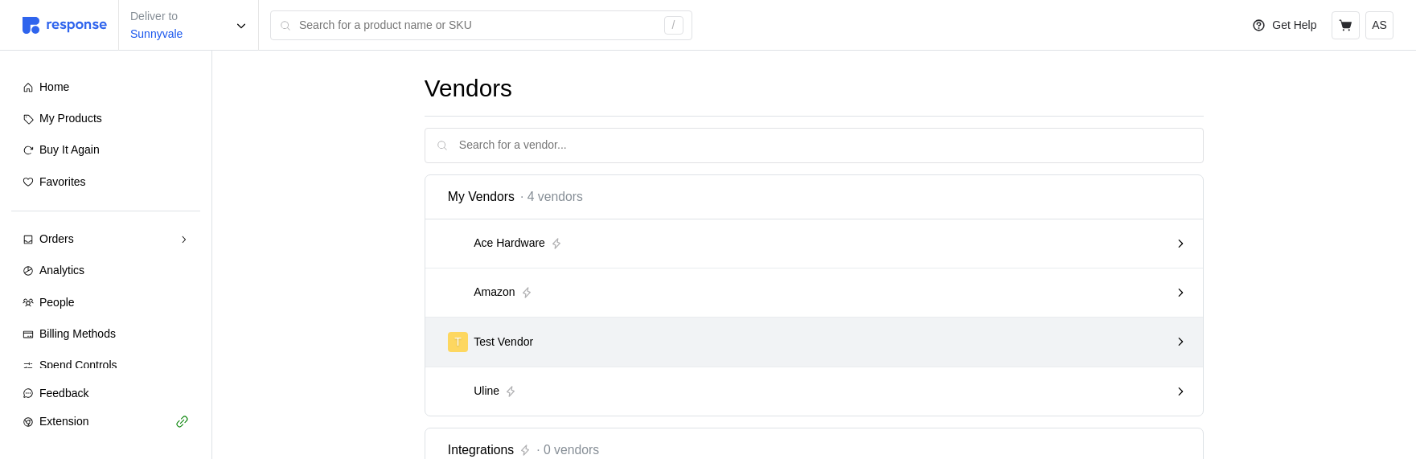
click at [784, 331] on div "T Test Vendor" at bounding box center [808, 342] width 733 height 31
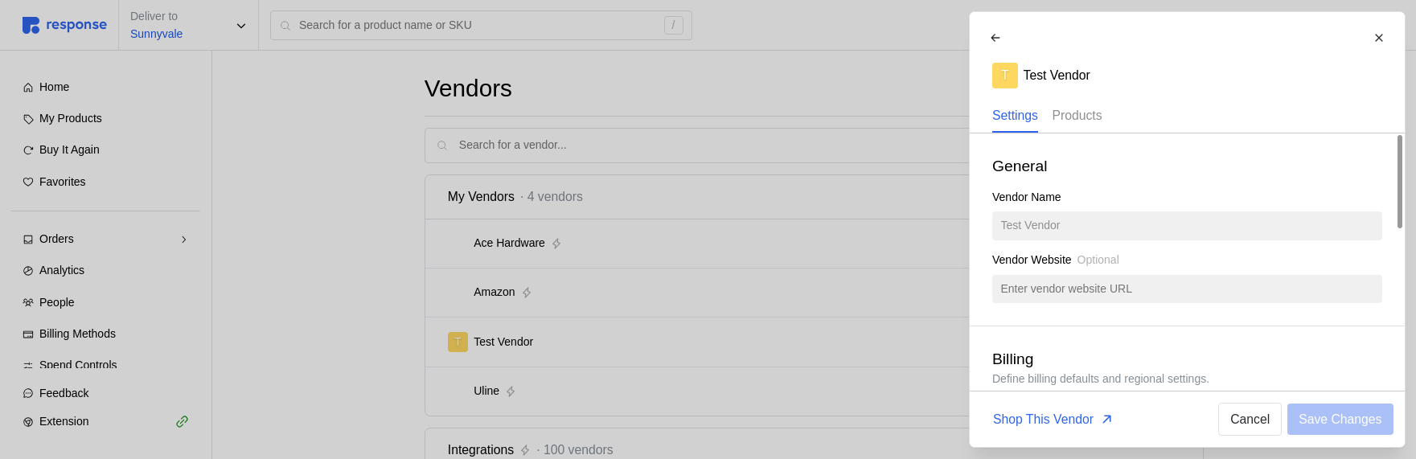
click at [1065, 120] on p "Products" at bounding box center [1077, 115] width 50 height 20
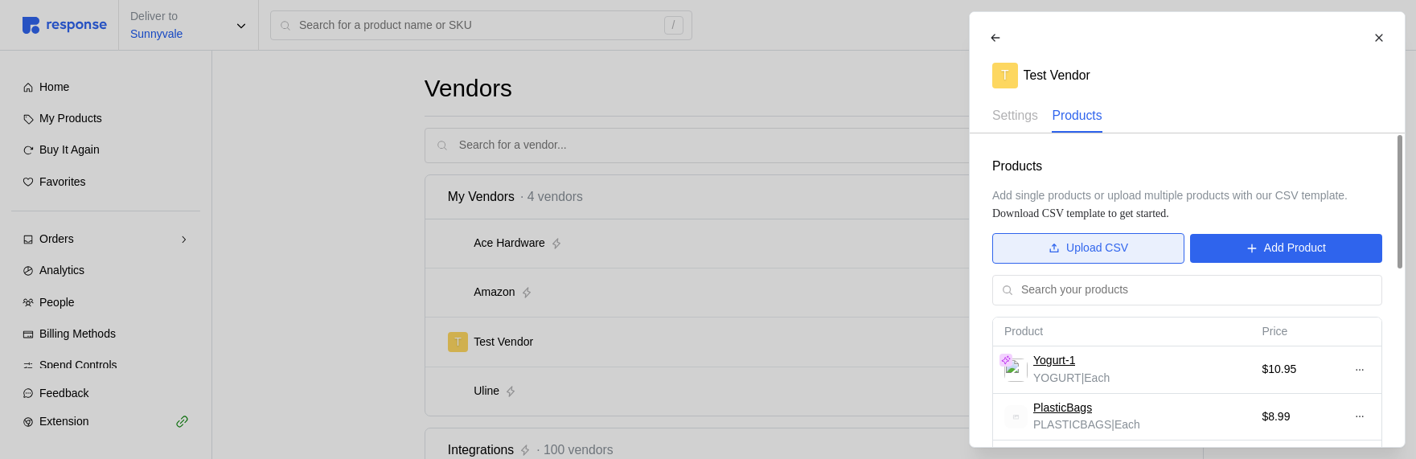
click at [1044, 246] on button "Upload CSV" at bounding box center [1088, 248] width 192 height 31
